Goal: Answer question/provide support

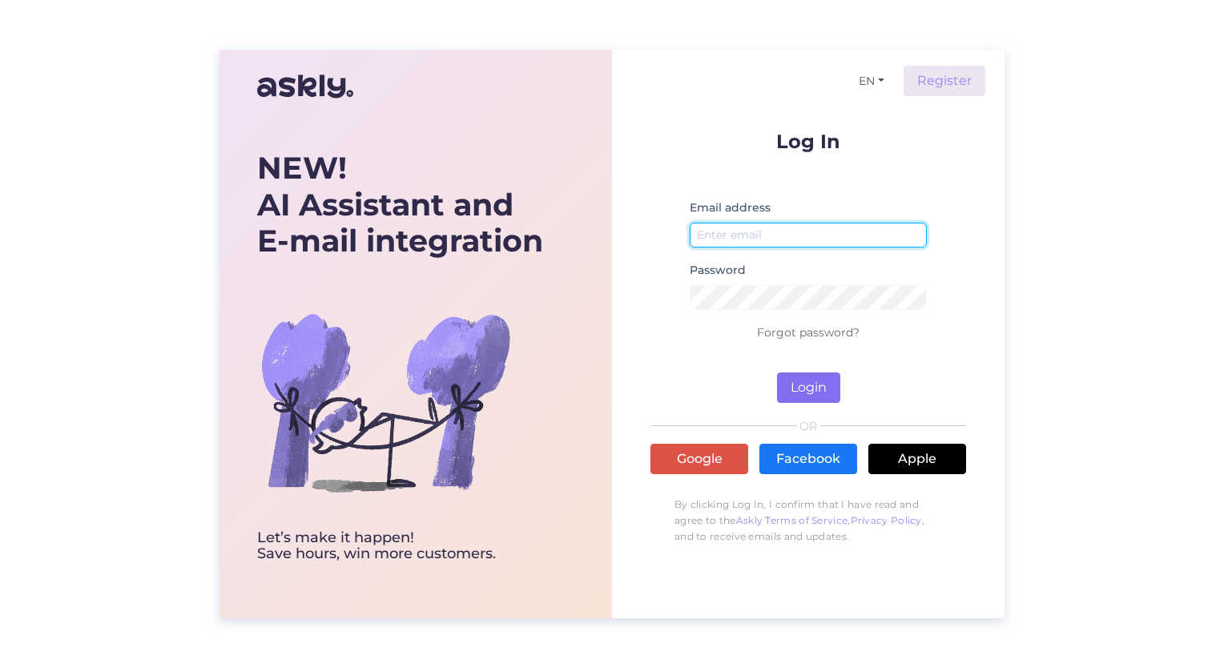
type input "[EMAIL_ADDRESS][DOMAIN_NAME]"
click at [799, 384] on button "Login" at bounding box center [808, 387] width 63 height 30
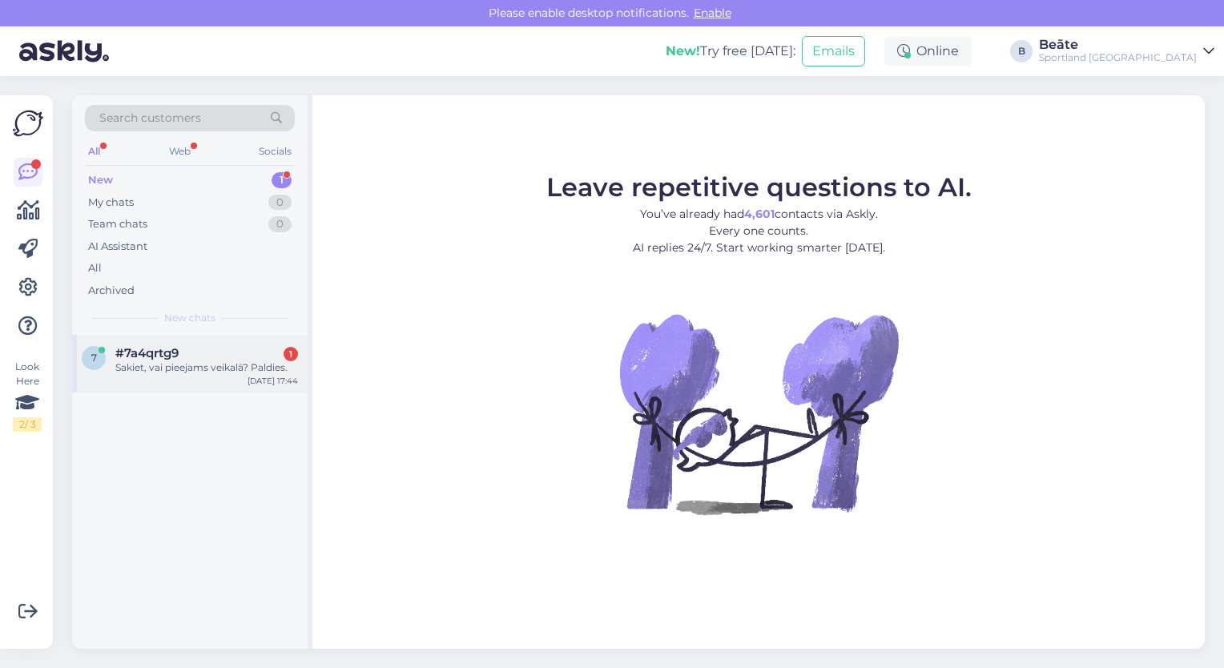
click at [184, 372] on div "Sakiet, vai pieejams veikalā? Paldies." at bounding box center [206, 367] width 183 height 14
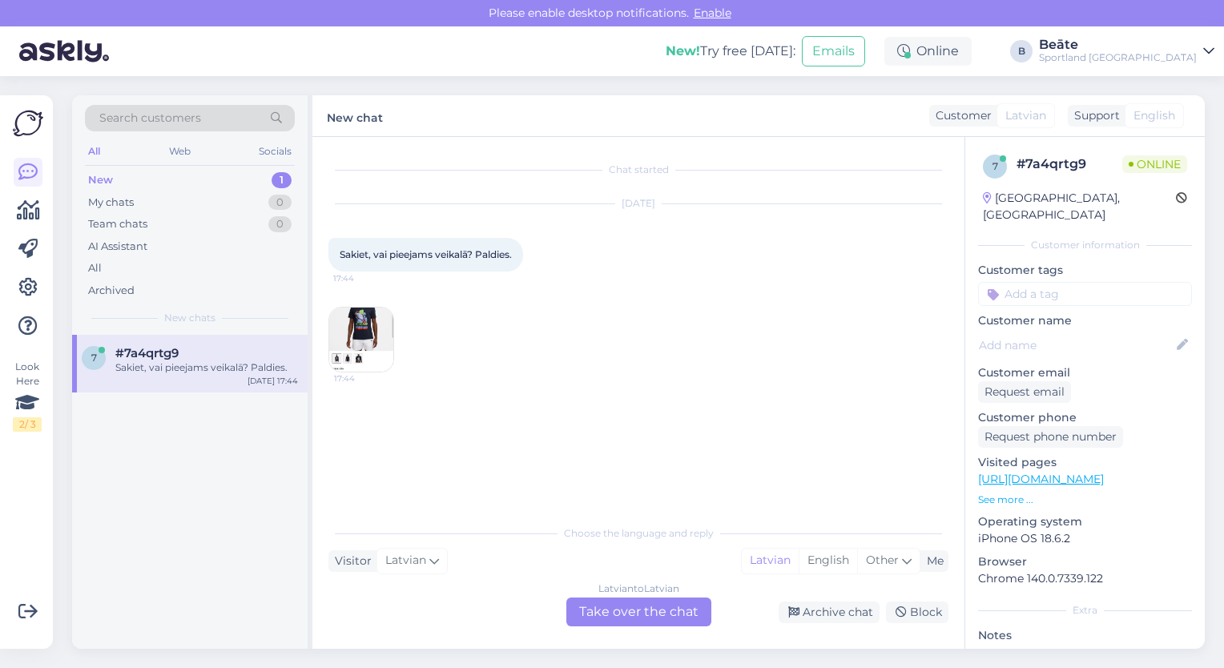
click at [350, 333] on img at bounding box center [361, 339] width 64 height 64
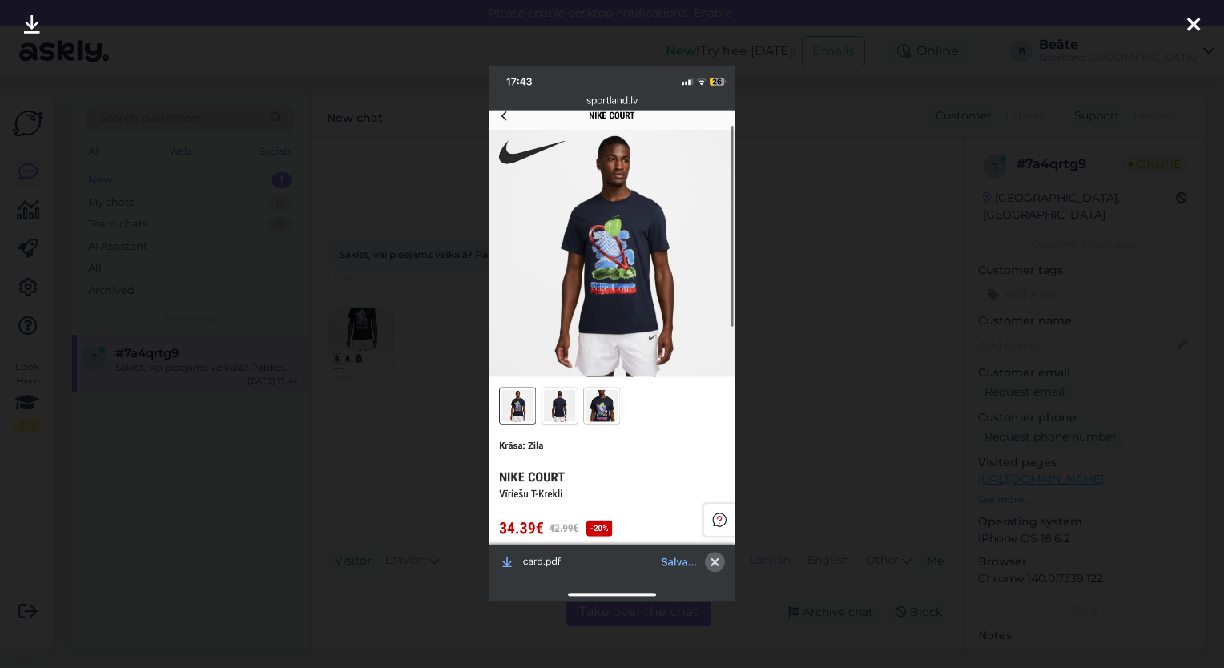
click at [797, 123] on div at bounding box center [612, 334] width 1224 height 668
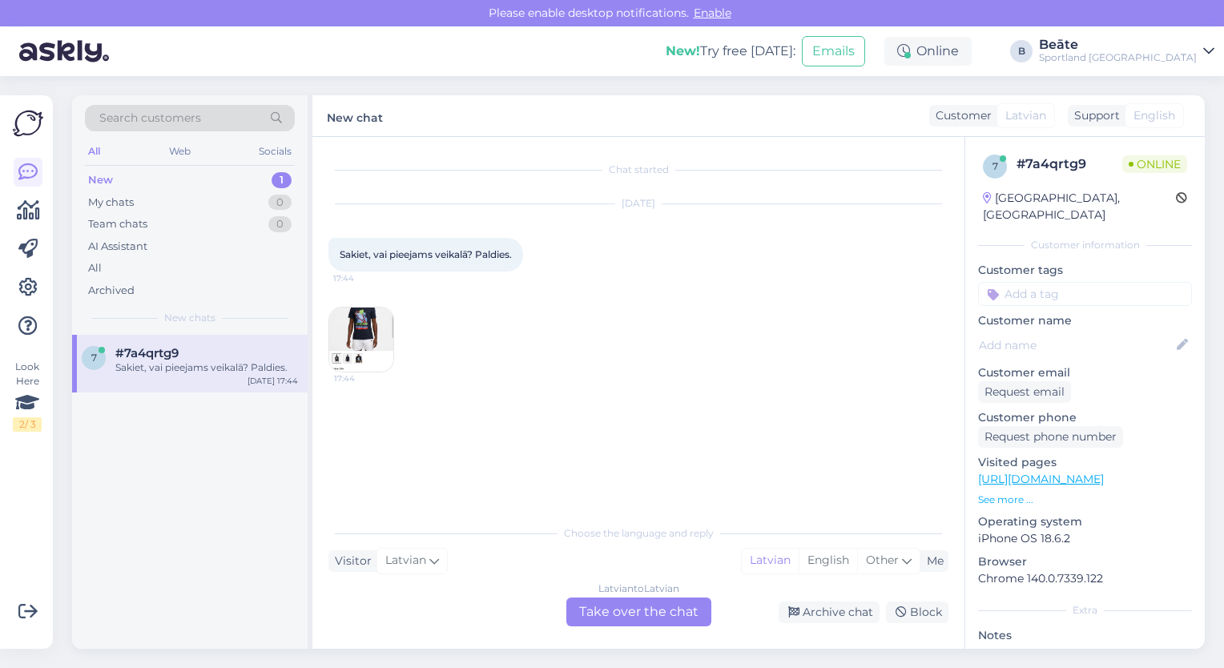
click at [380, 332] on img at bounding box center [361, 339] width 64 height 64
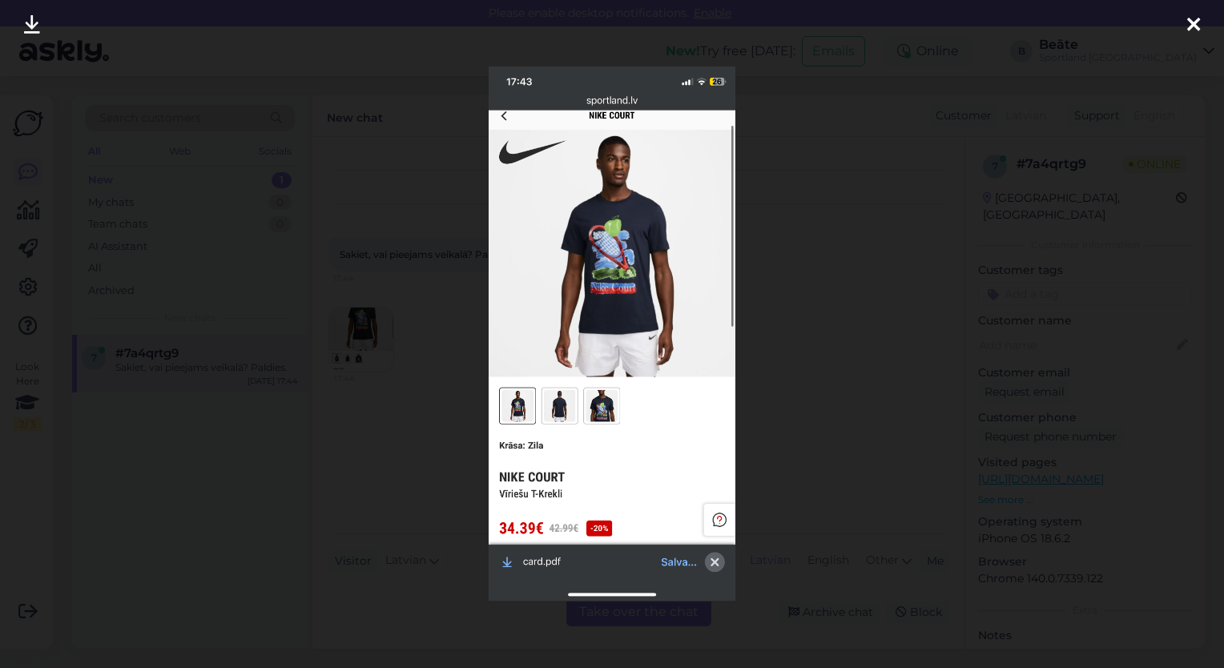
click at [359, 437] on div at bounding box center [612, 334] width 1224 height 668
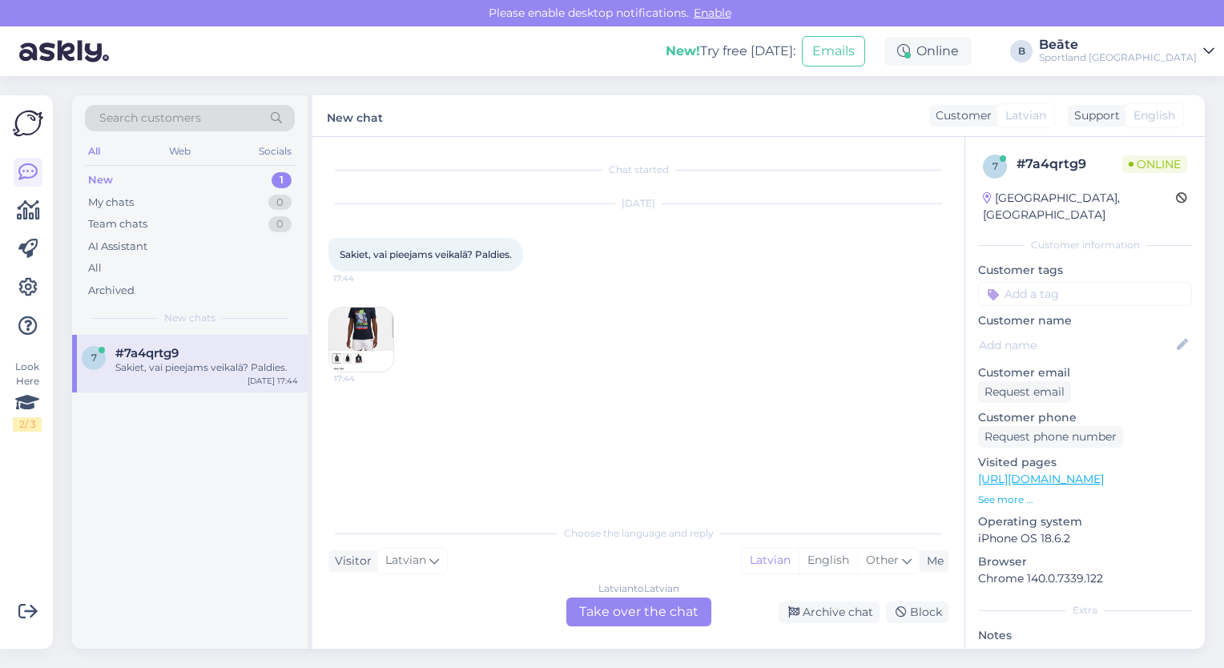
click at [604, 613] on div "Latvian to Latvian Take over the chat" at bounding box center [638, 611] width 145 height 29
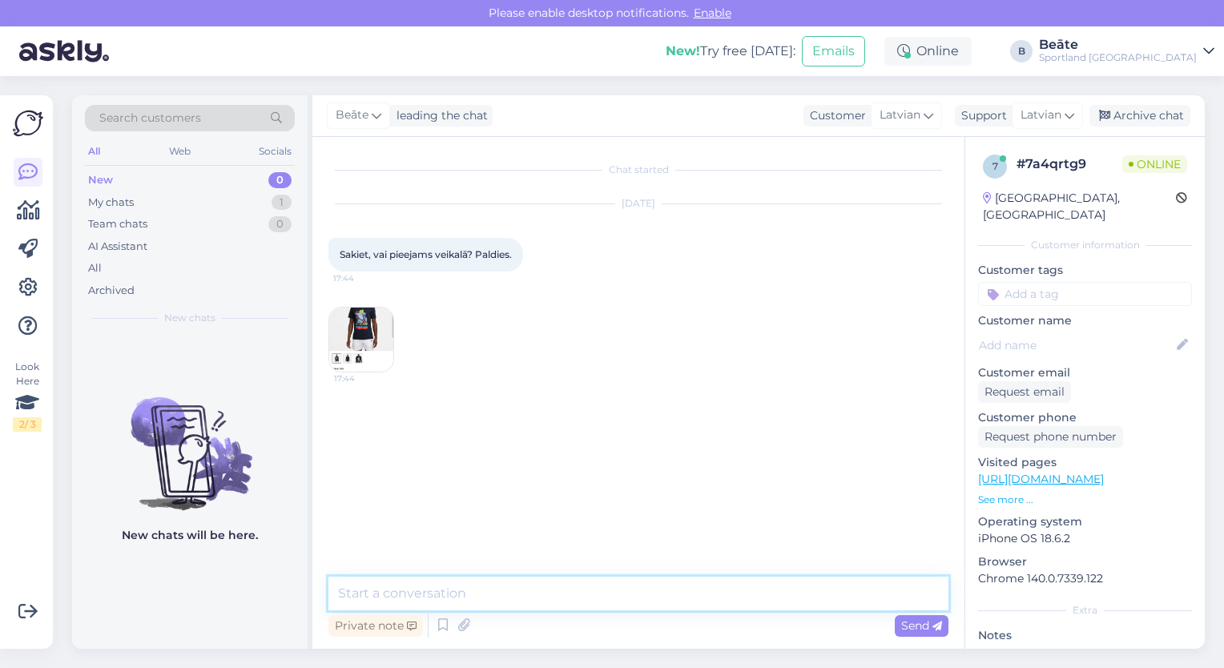
click at [558, 602] on textarea at bounding box center [638, 594] width 620 height 34
type textarea "Sveiki"
type textarea "Šo preci būs iespējams iegādāties tikai e-veikalā."
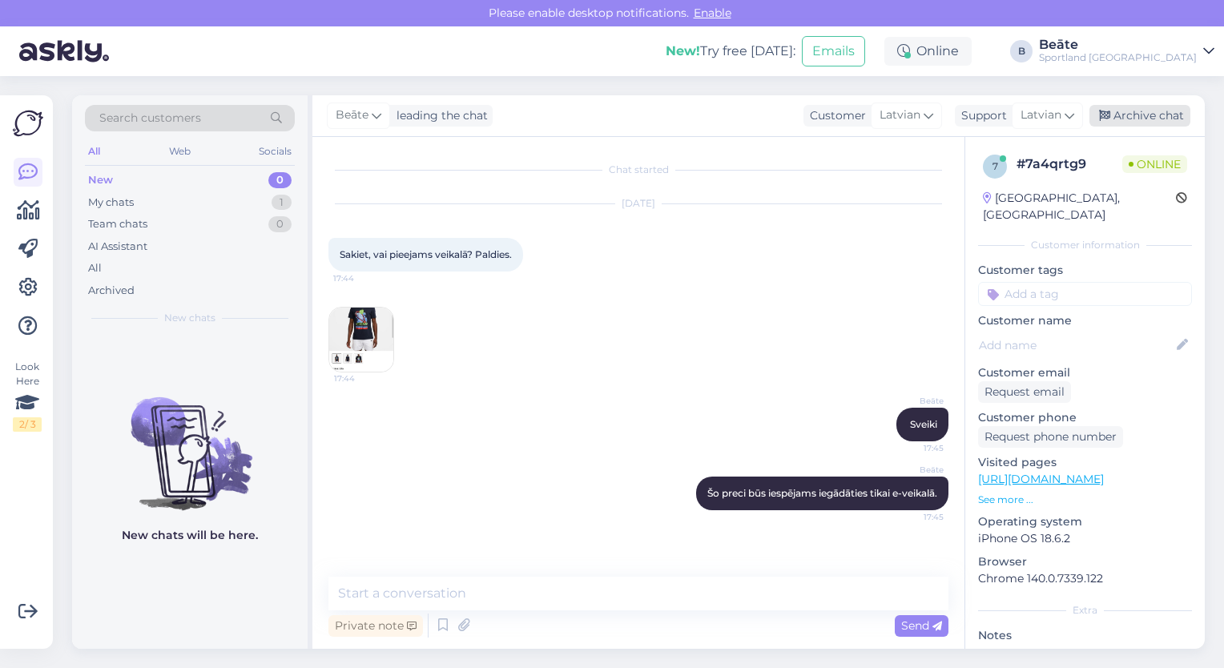
click at [1133, 120] on div "Archive chat" at bounding box center [1139, 116] width 101 height 22
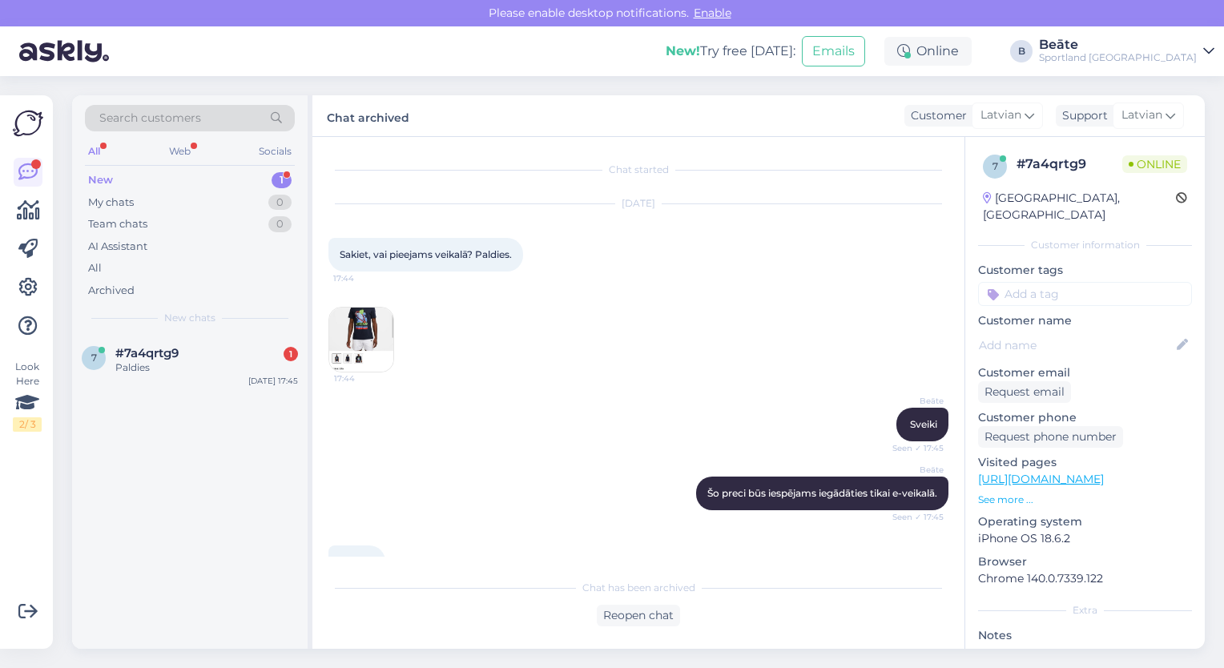
scroll to position [38, 0]
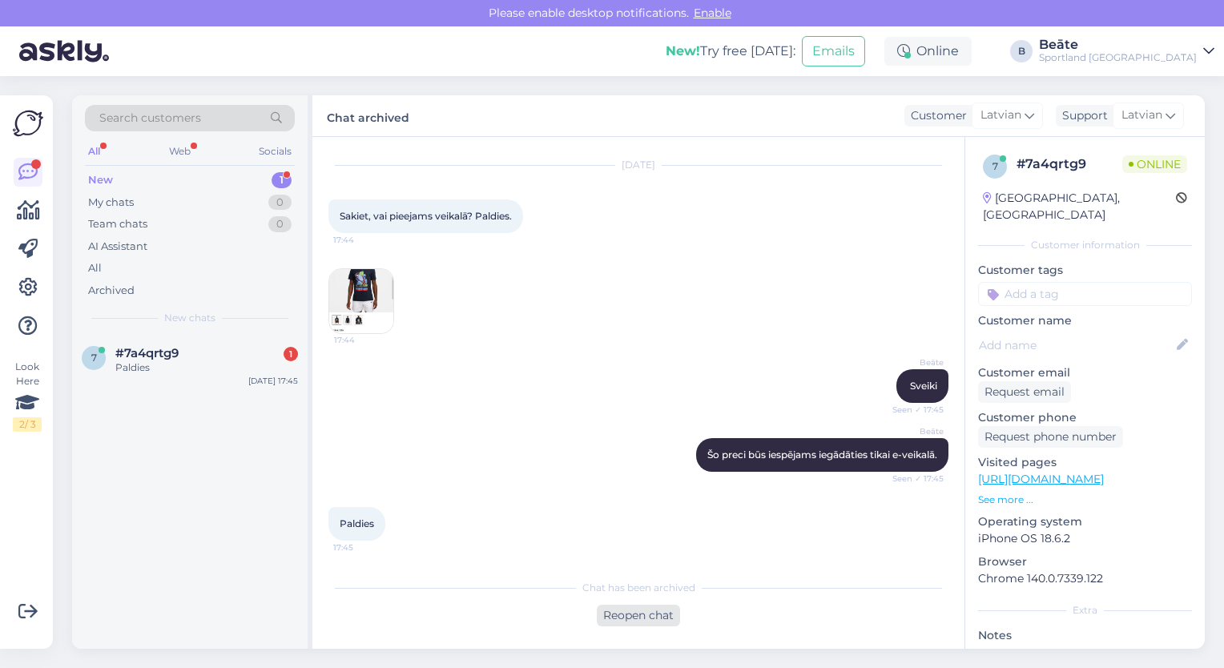
click at [642, 610] on div "Reopen chat" at bounding box center [638, 616] width 83 height 22
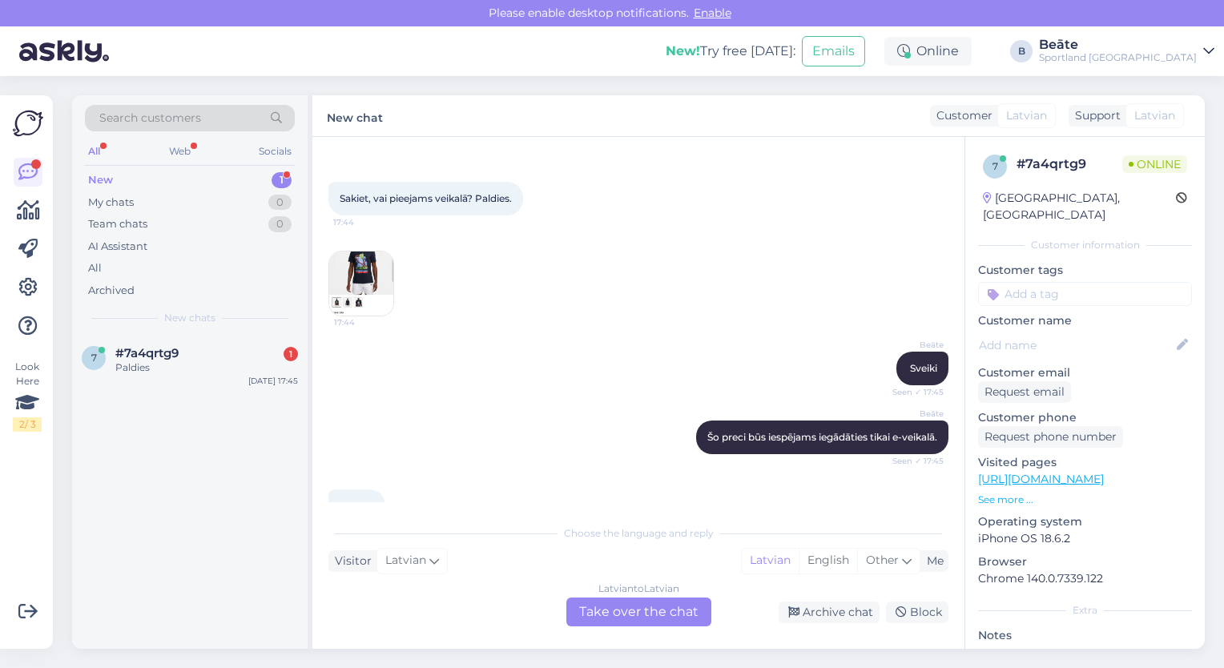
click at [647, 609] on div "Latvian to Latvian Take over the chat" at bounding box center [638, 611] width 145 height 29
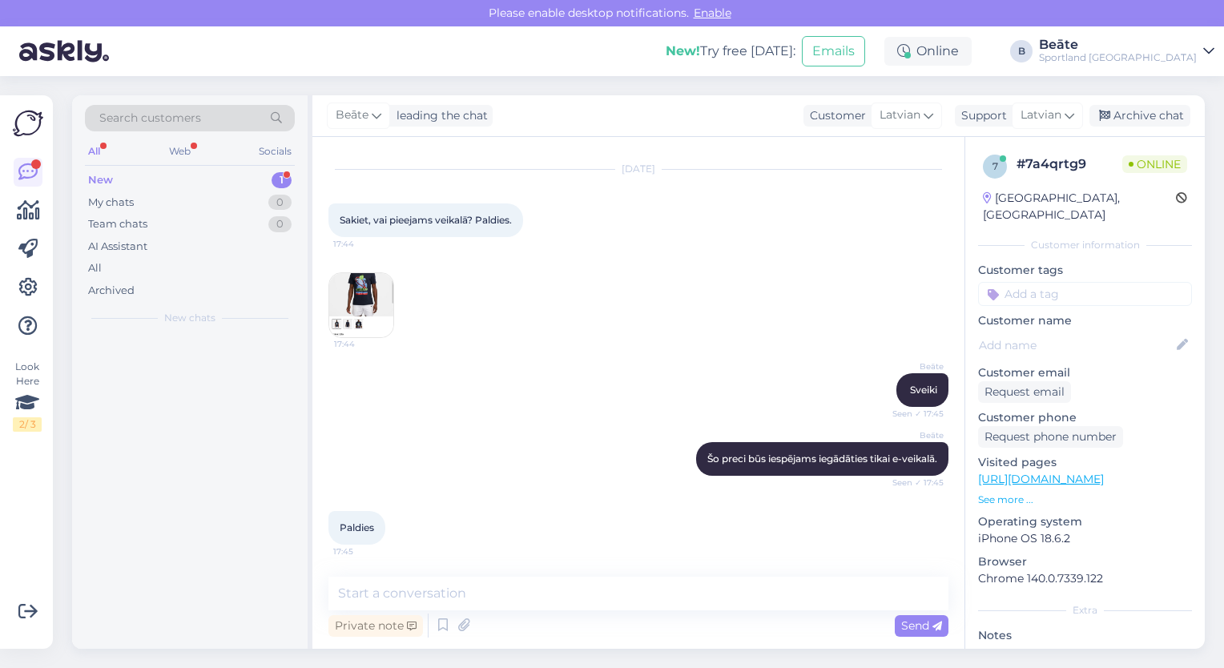
scroll to position [34, 0]
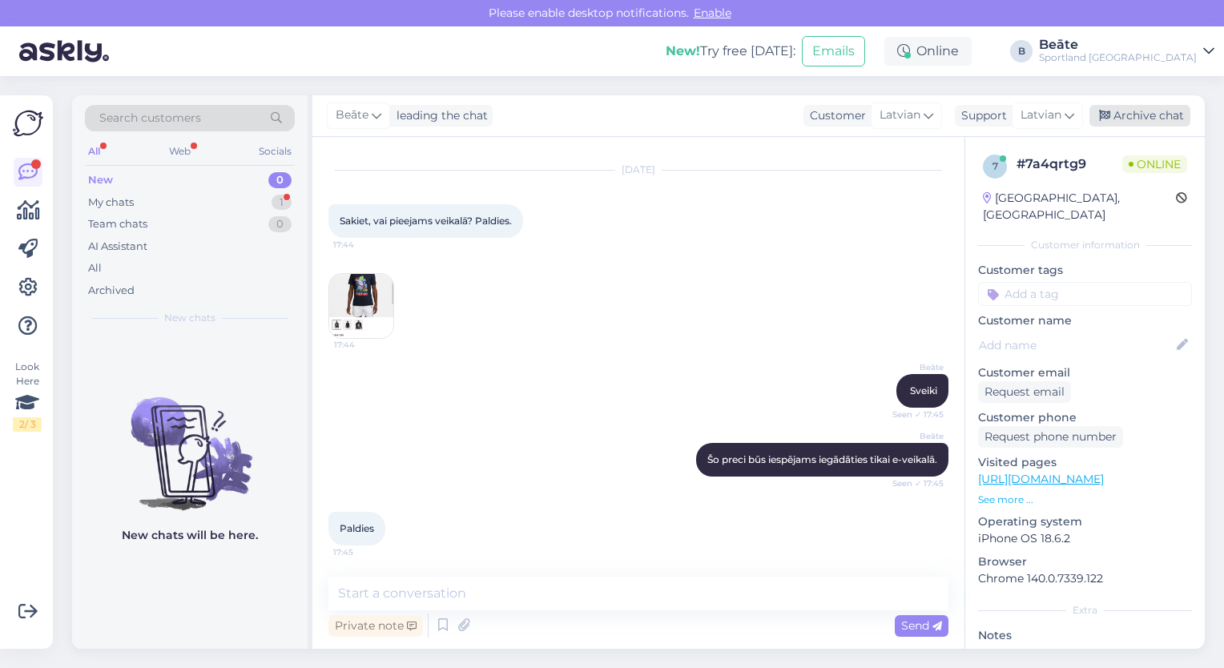
click at [1119, 119] on div "Archive chat" at bounding box center [1139, 116] width 101 height 22
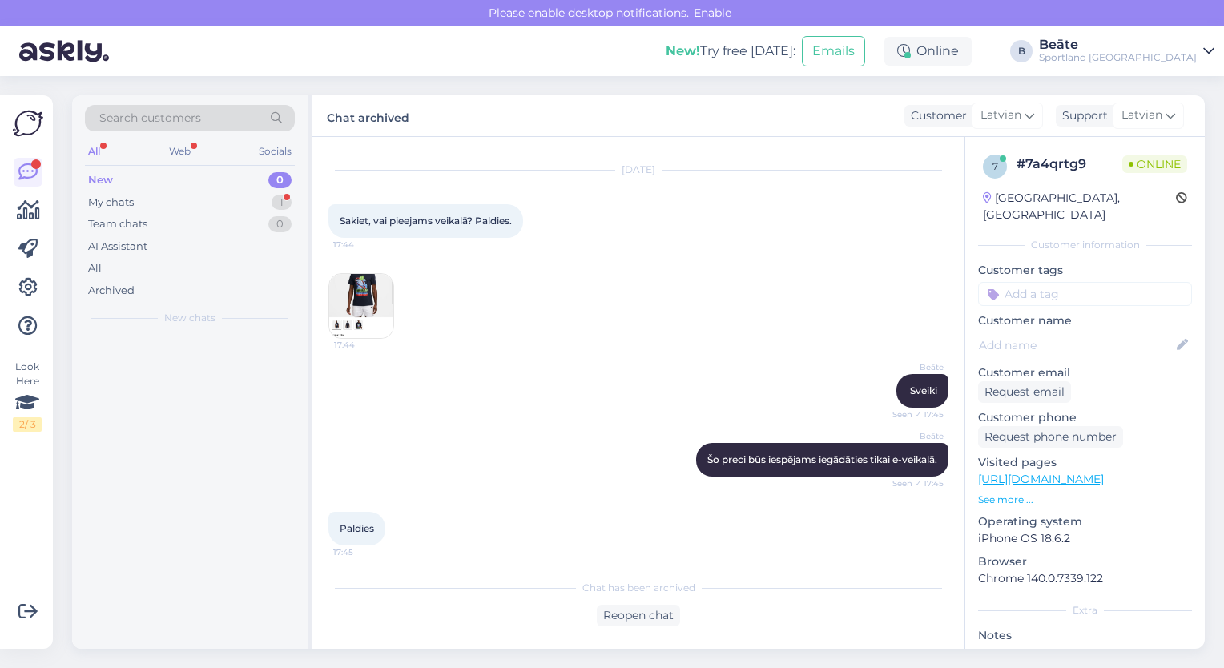
scroll to position [38, 0]
